Goal: Information Seeking & Learning: Find specific page/section

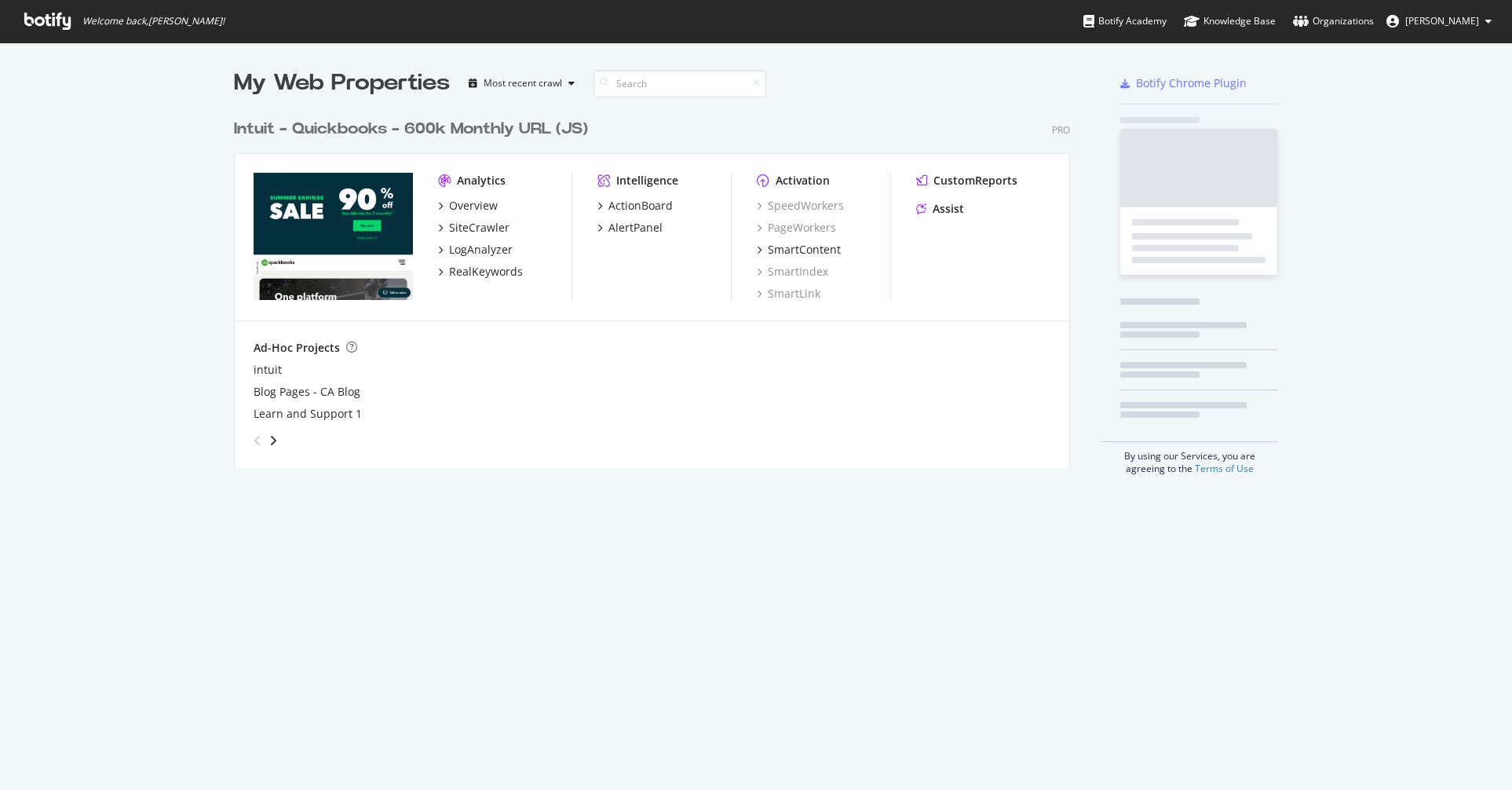
scroll to position [357, 837]
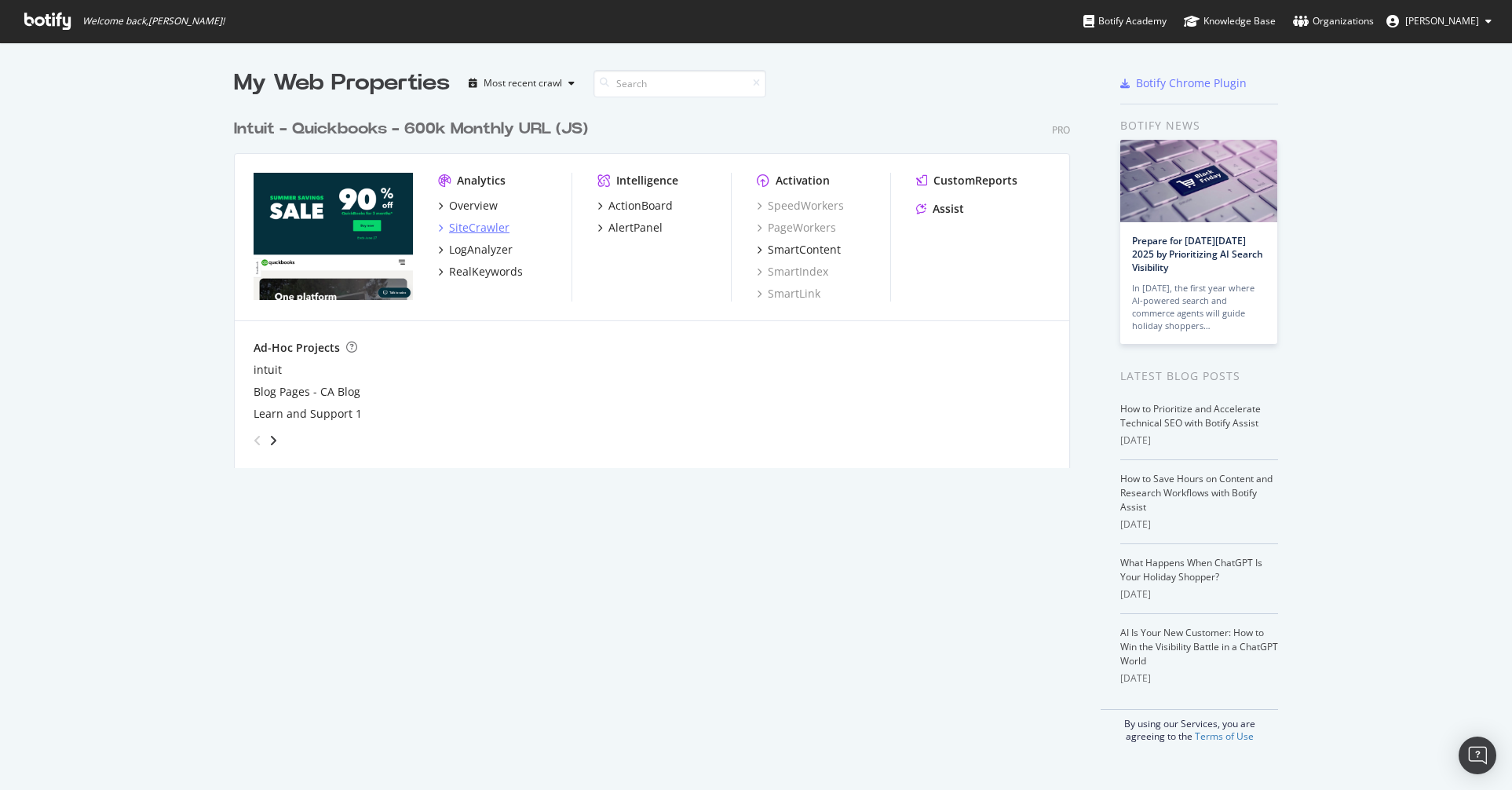
click at [458, 224] on div "SiteCrawler" at bounding box center [479, 227] width 60 height 15
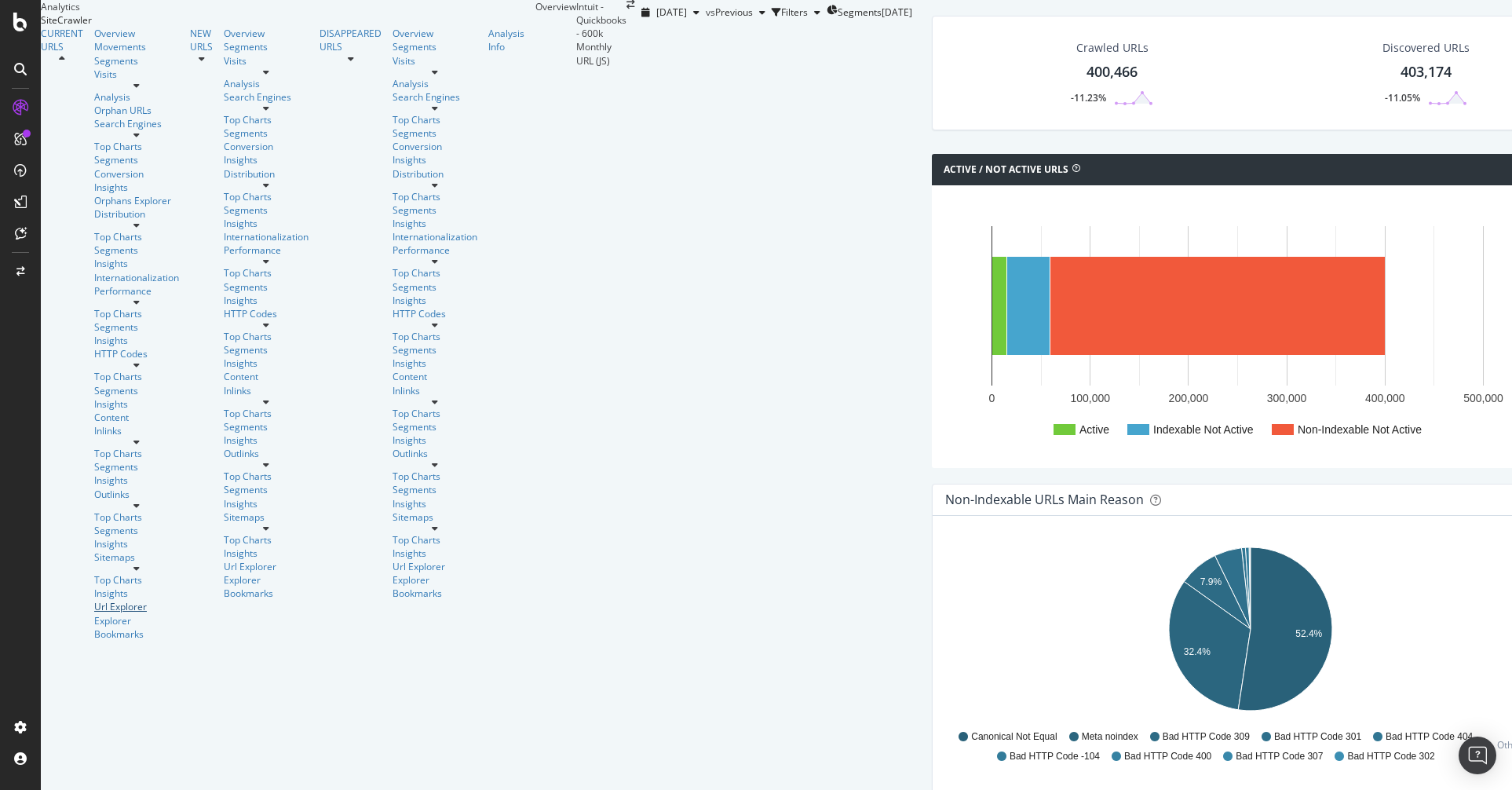
click at [94, 599] on div "Url Explorer" at bounding box center [137, 606] width 84 height 13
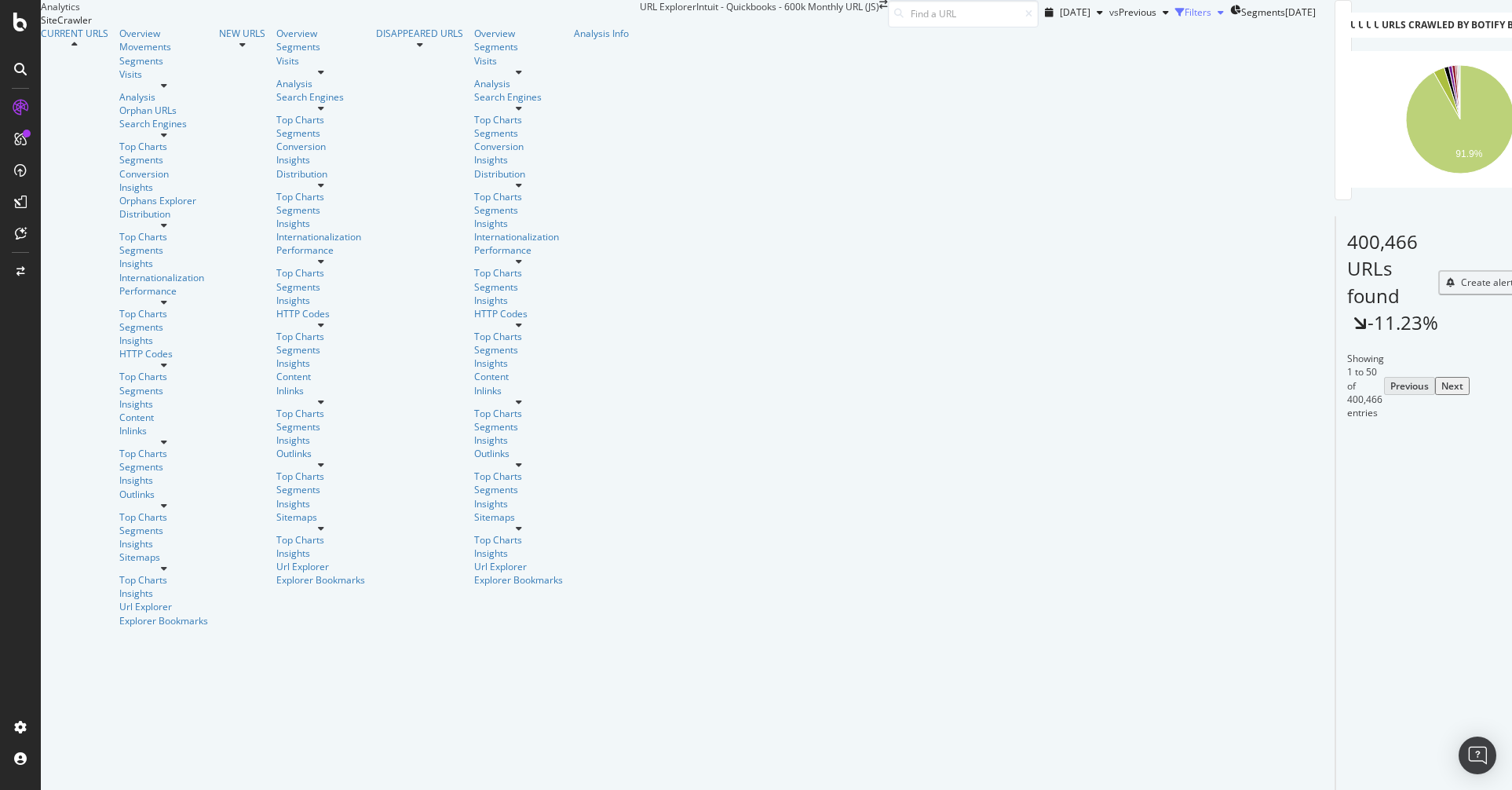
click at [1185, 19] on div "Filters" at bounding box center [1198, 12] width 27 height 13
click at [1066, 40] on div "Add Filter" at bounding box center [1087, 34] width 41 height 13
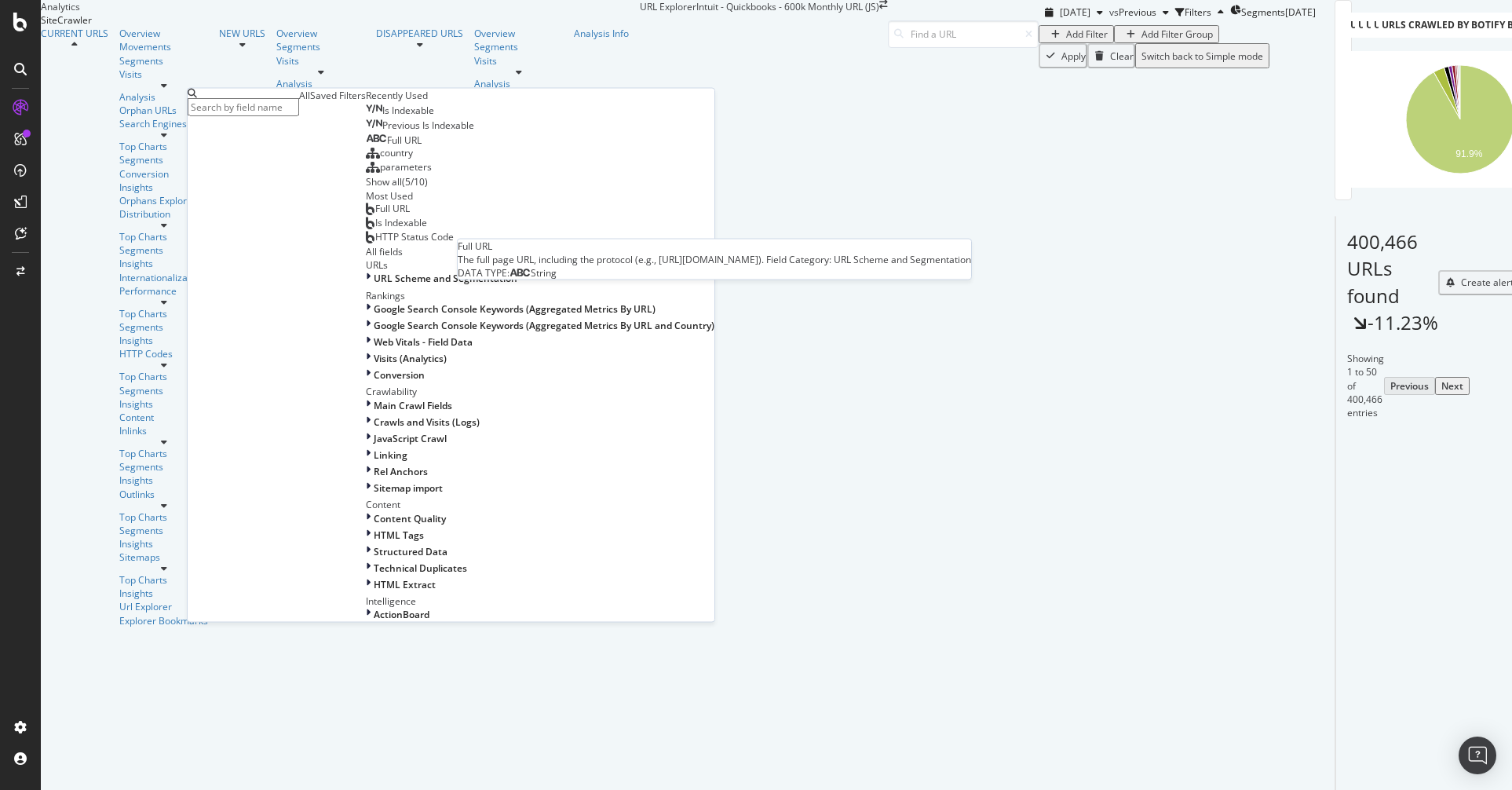
click at [387, 146] on span "Full URL" at bounding box center [405, 139] width 34 height 13
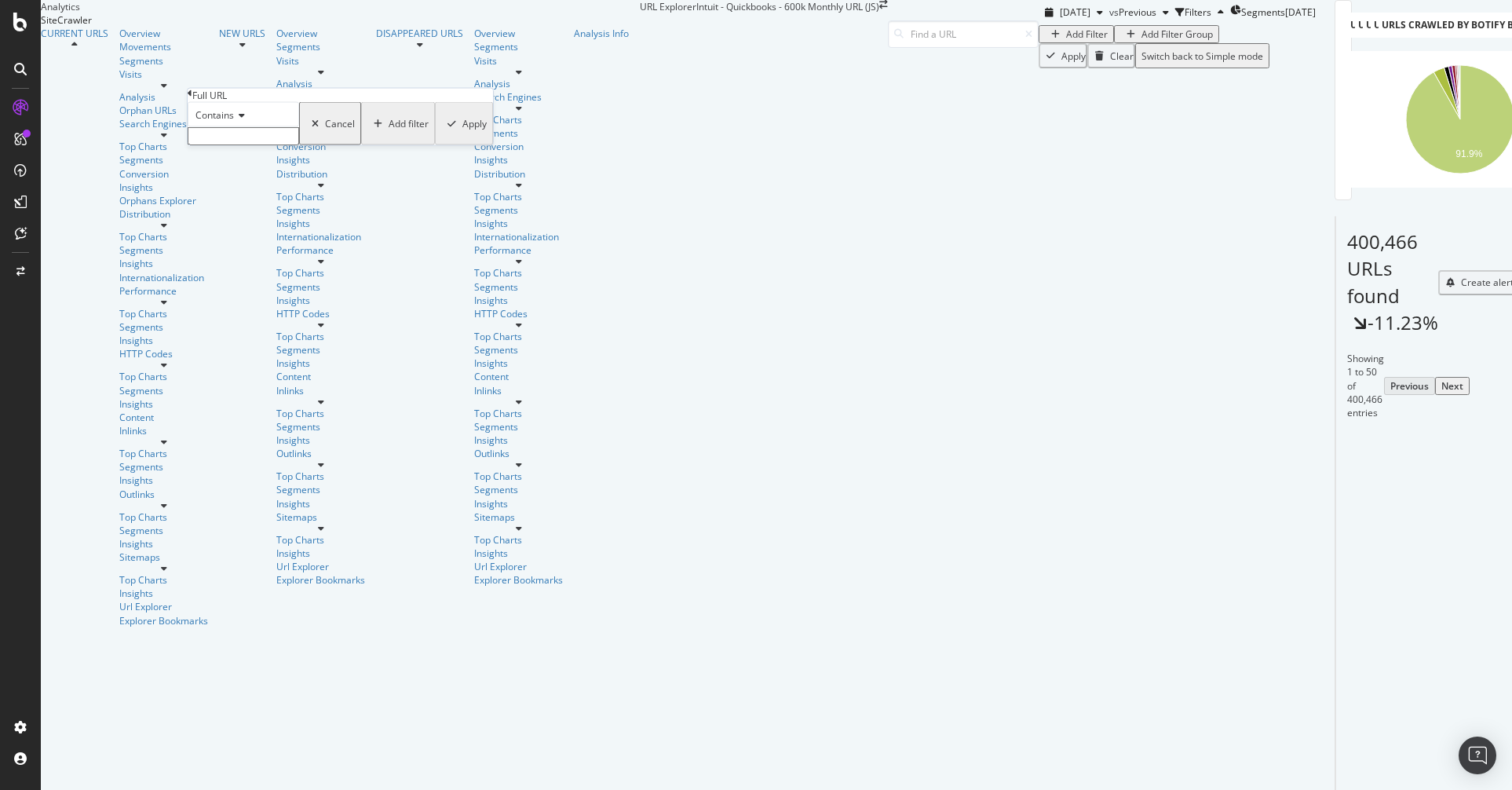
click at [222, 121] on span "Contains" at bounding box center [215, 115] width 39 height 13
click at [227, 142] on span "Equal to" at bounding box center [209, 135] width 35 height 13
click at [289, 146] on input "text" at bounding box center [244, 137] width 111 height 18
paste input "[URL][DOMAIN_NAME]"
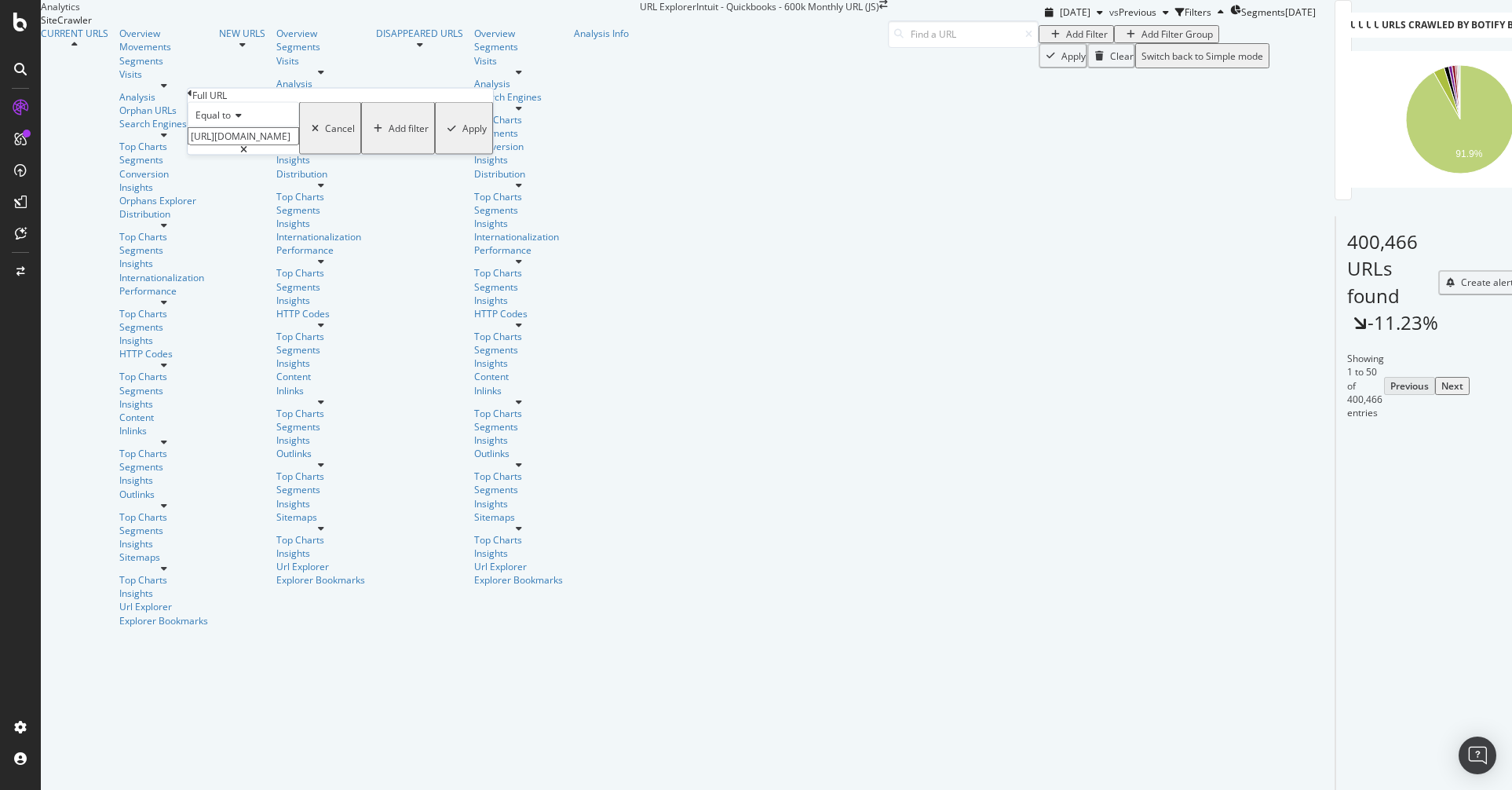
type input "[URL][DOMAIN_NAME]"
click at [441, 133] on div "button" at bounding box center [452, 128] width 22 height 9
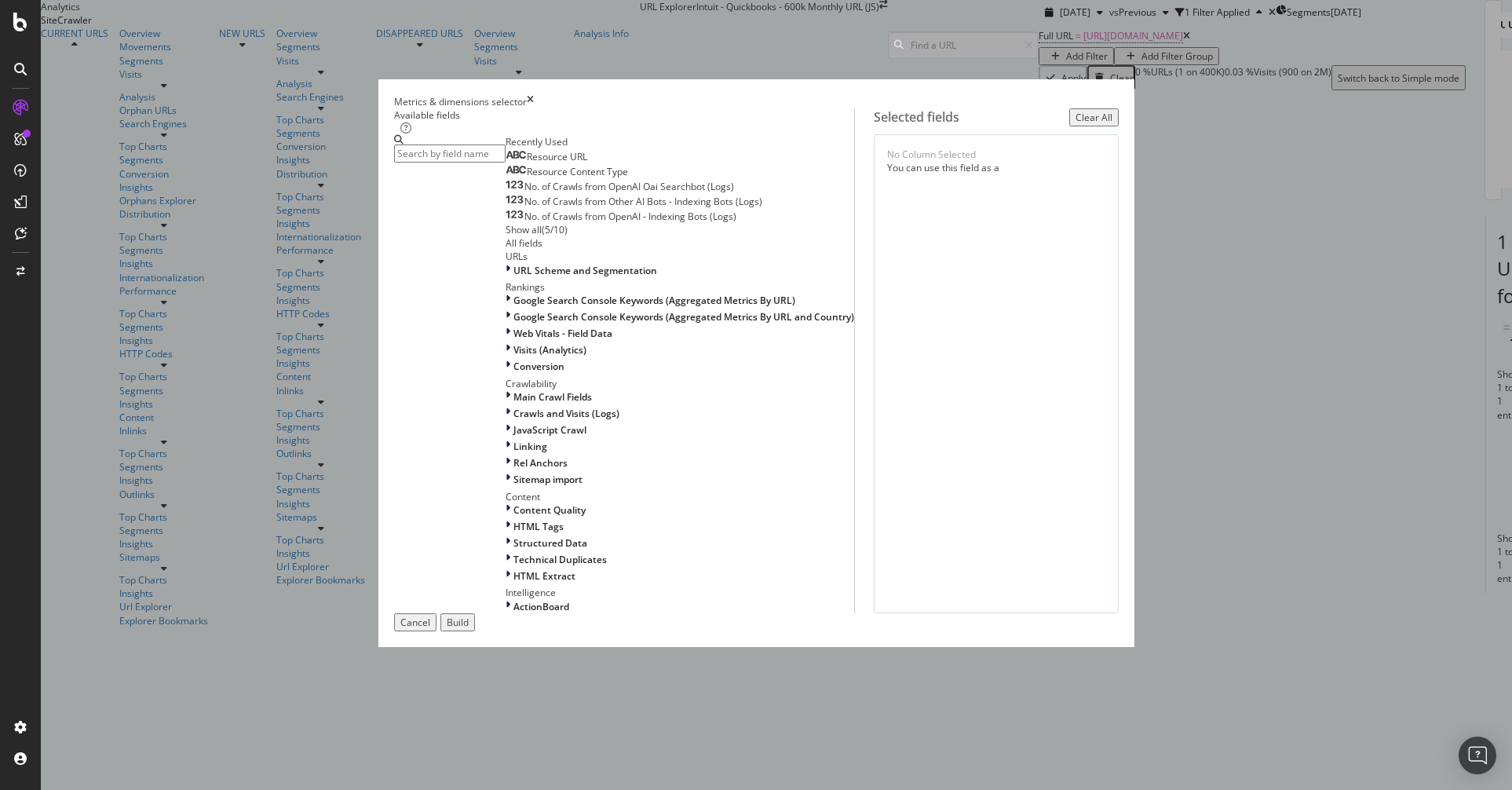
click at [506, 163] on input "modal" at bounding box center [450, 154] width 111 height 18
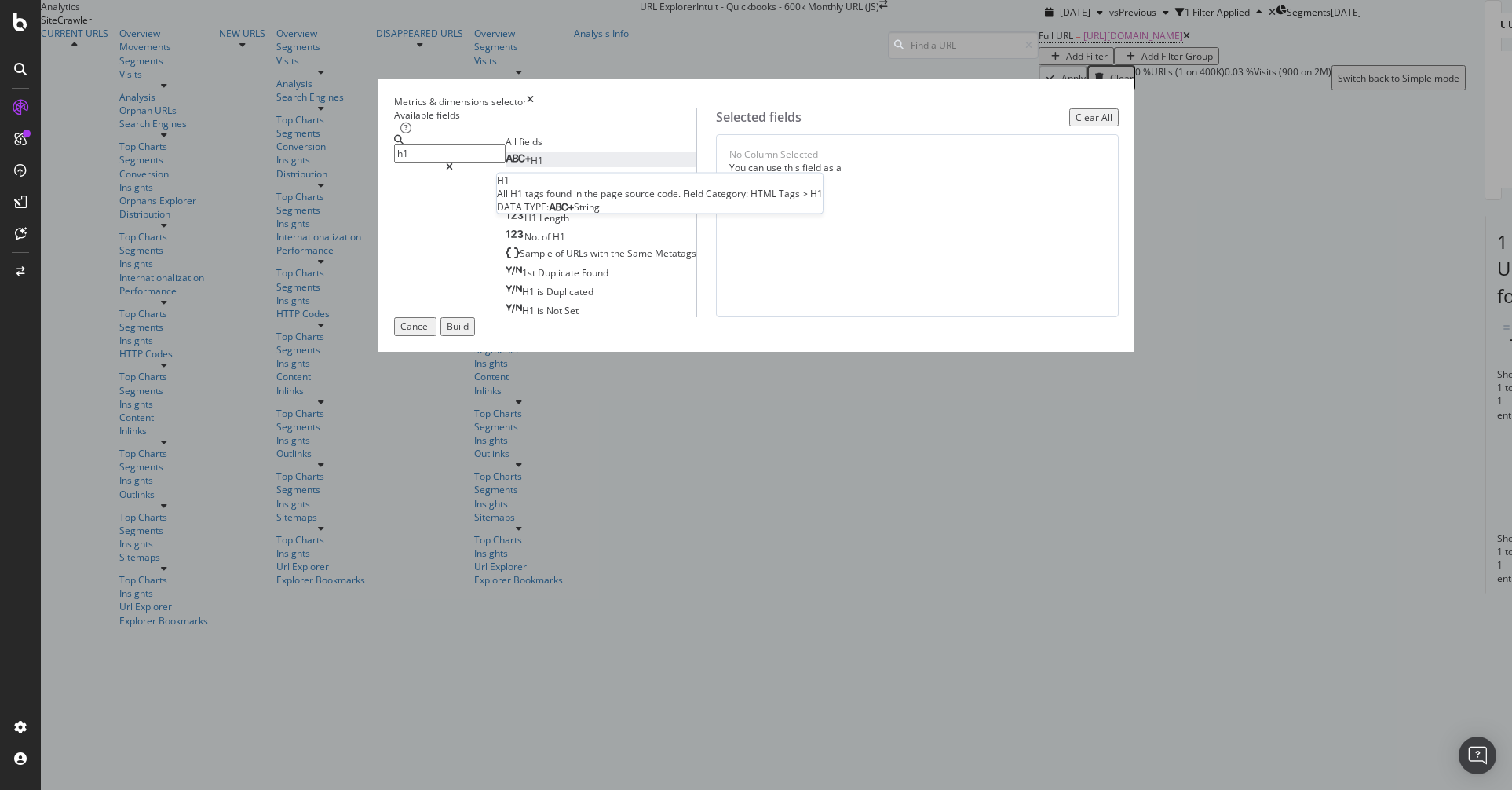
type input "h1"
click at [519, 167] on div "H1" at bounding box center [525, 160] width 38 height 13
click at [468, 333] on div "Build" at bounding box center [458, 326] width 22 height 13
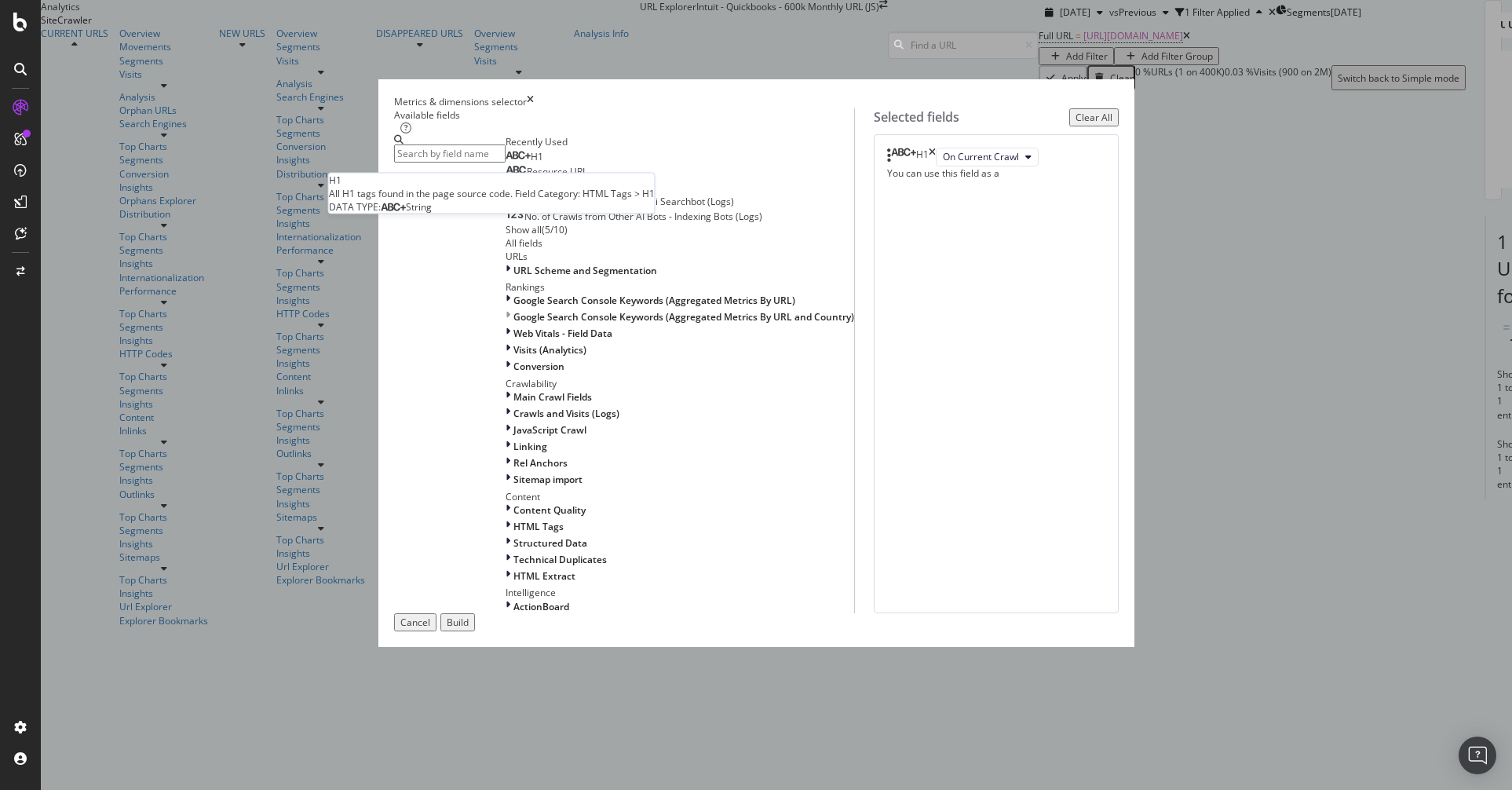
click at [543, 164] on div "H1" at bounding box center [525, 157] width 38 height 13
click at [475, 631] on button "Build" at bounding box center [458, 622] width 34 height 18
